Goal: Information Seeking & Learning: Learn about a topic

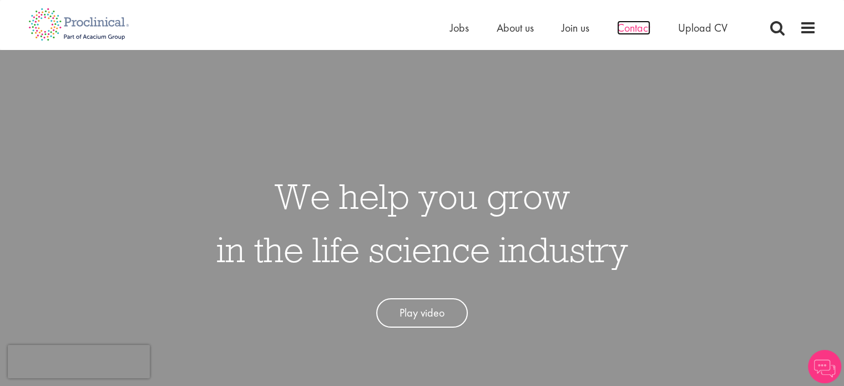
click at [646, 31] on span "Contact" at bounding box center [633, 28] width 33 height 14
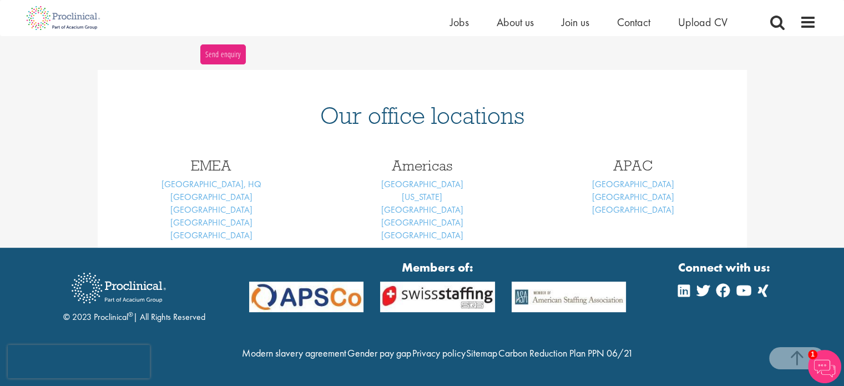
scroll to position [448, 0]
click at [451, 22] on span "Jobs" at bounding box center [459, 22] width 19 height 14
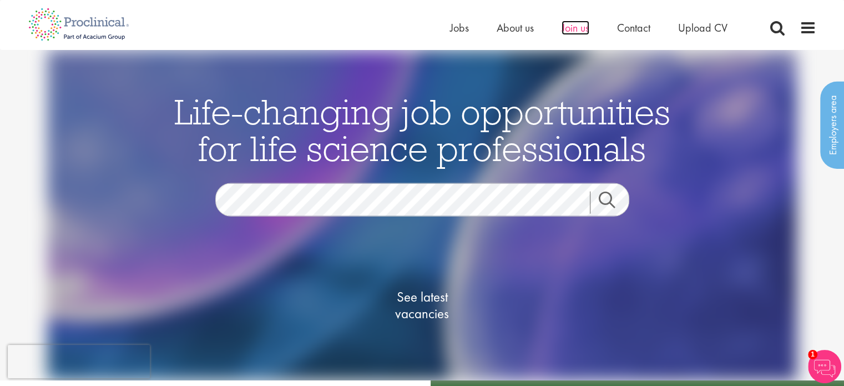
click at [576, 31] on span "Join us" at bounding box center [576, 28] width 28 height 14
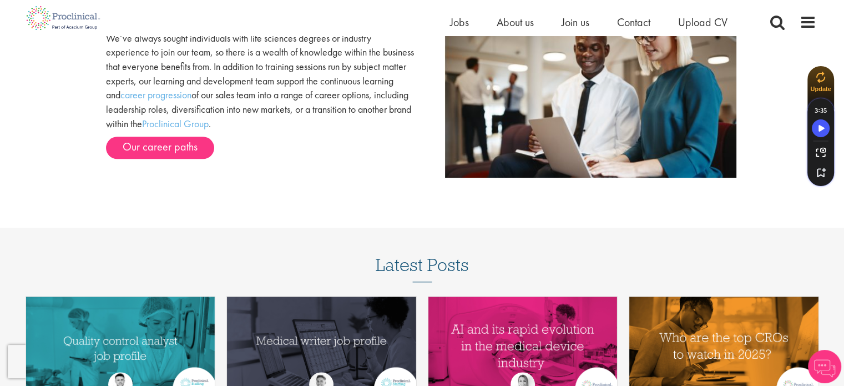
scroll to position [1556, 0]
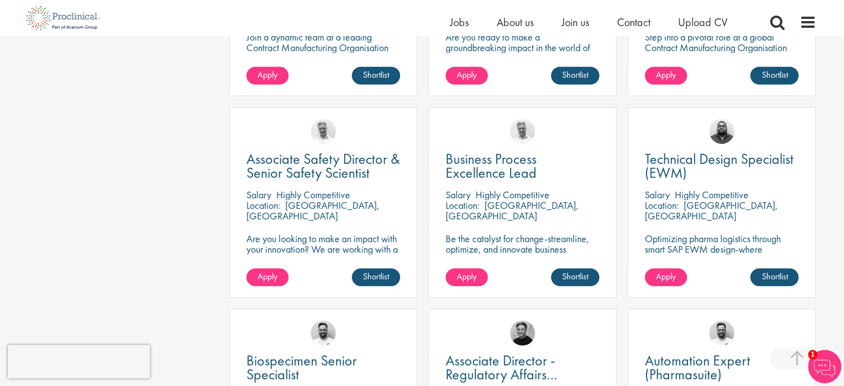
scroll to position [462, 0]
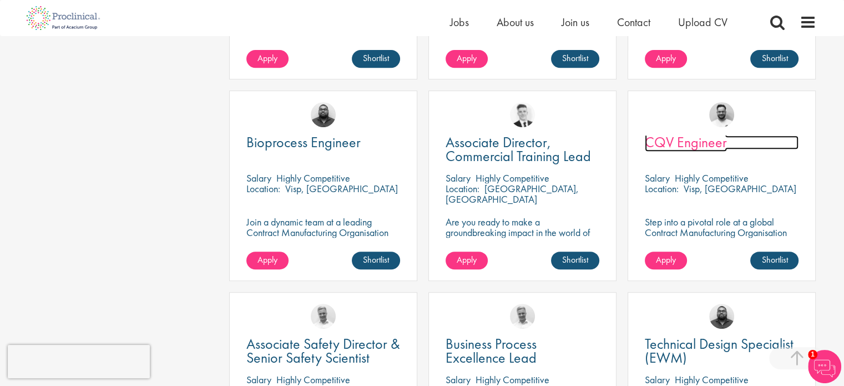
click at [706, 133] on span "CQV Engineer" at bounding box center [686, 142] width 82 height 19
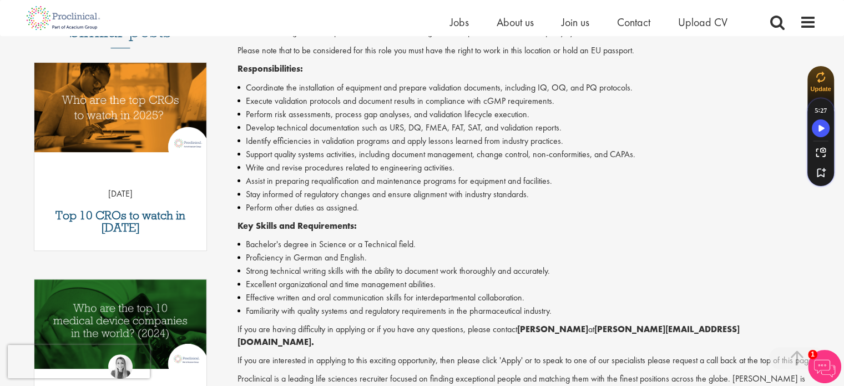
scroll to position [370, 0]
